Goal: Information Seeking & Learning: Learn about a topic

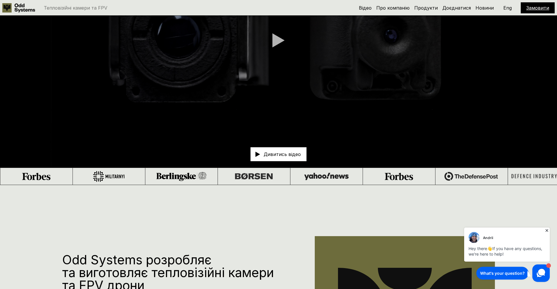
scroll to position [99, 0]
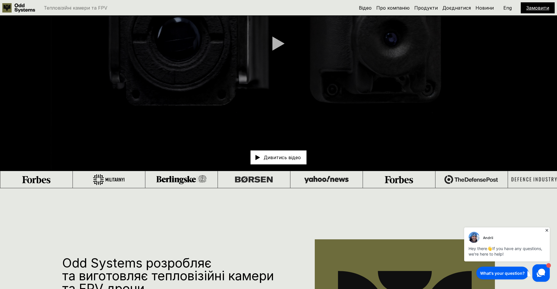
drag, startPoint x: 403, startPoint y: 8, endPoint x: 434, endPoint y: 0, distance: 31.8
click at [403, 8] on link "Про компанію" at bounding box center [392, 8] width 33 height 6
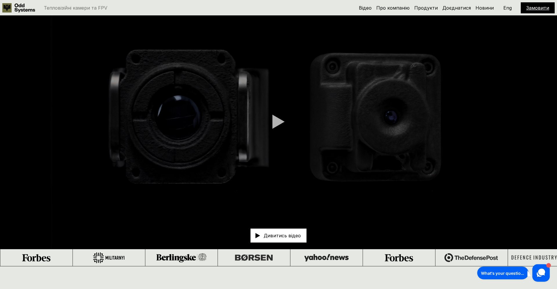
scroll to position [33, 0]
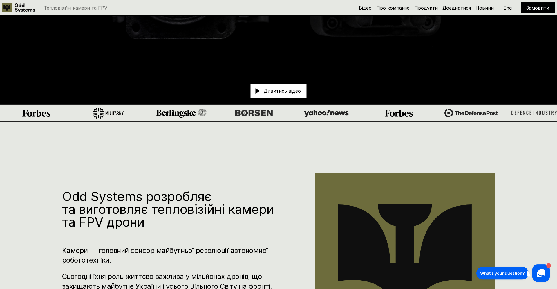
scroll to position [165, 0]
click at [465, 10] on link "Доєднатися" at bounding box center [456, 8] width 28 height 6
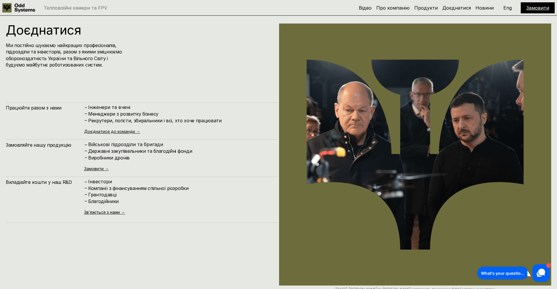
scroll to position [2885, 0]
click at [120, 132] on link "Доєднатися до команди →" at bounding box center [112, 130] width 56 height 5
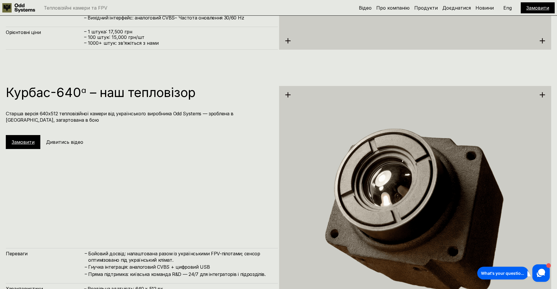
scroll to position [1364, 0]
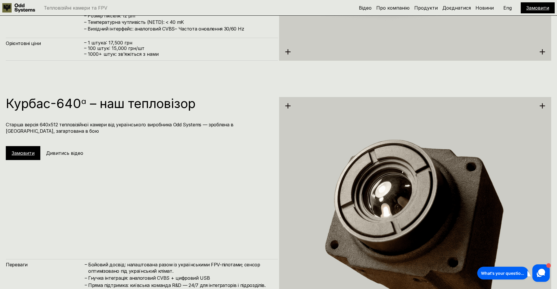
click at [66, 151] on h5 "Дивитись відео" at bounding box center [64, 153] width 37 height 6
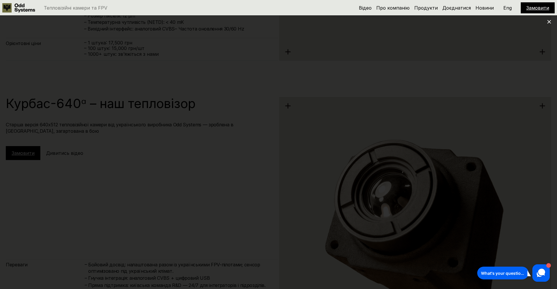
click at [523, 37] on div at bounding box center [278, 144] width 557 height 289
